Goal: Task Accomplishment & Management: Complete application form

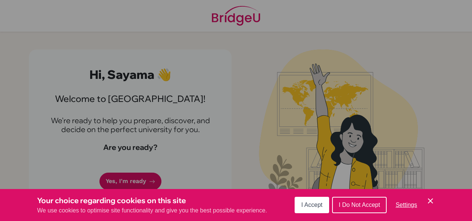
click at [317, 204] on span "I Accept" at bounding box center [312, 204] width 21 height 6
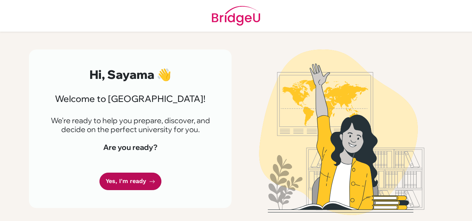
click at [140, 186] on link "Yes, I'm ready" at bounding box center [131, 180] width 62 height 17
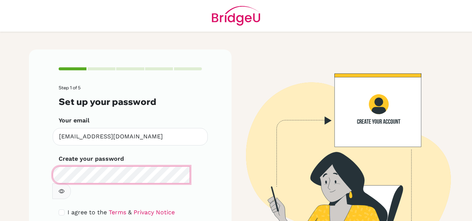
scroll to position [39, 0]
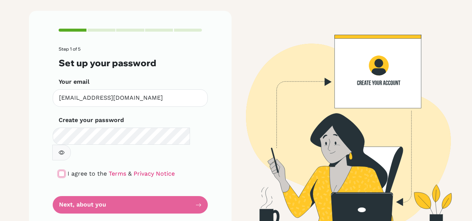
click at [61, 170] on input "checkbox" at bounding box center [62, 173] width 6 height 6
checkbox input "true"
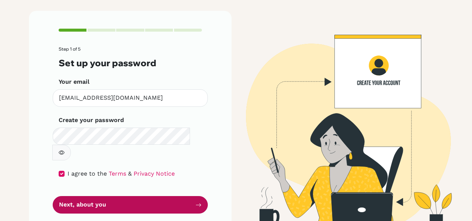
click at [88, 196] on button "Next, about you" at bounding box center [130, 204] width 155 height 17
click at [163, 196] on button "Next, about you" at bounding box center [130, 204] width 155 height 17
